Goal: Check status

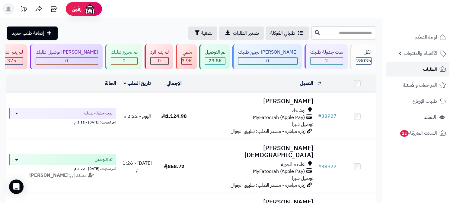
click at [423, 68] on link "الطلبات" at bounding box center [417, 69] width 63 height 14
